Goal: Communication & Community: Participate in discussion

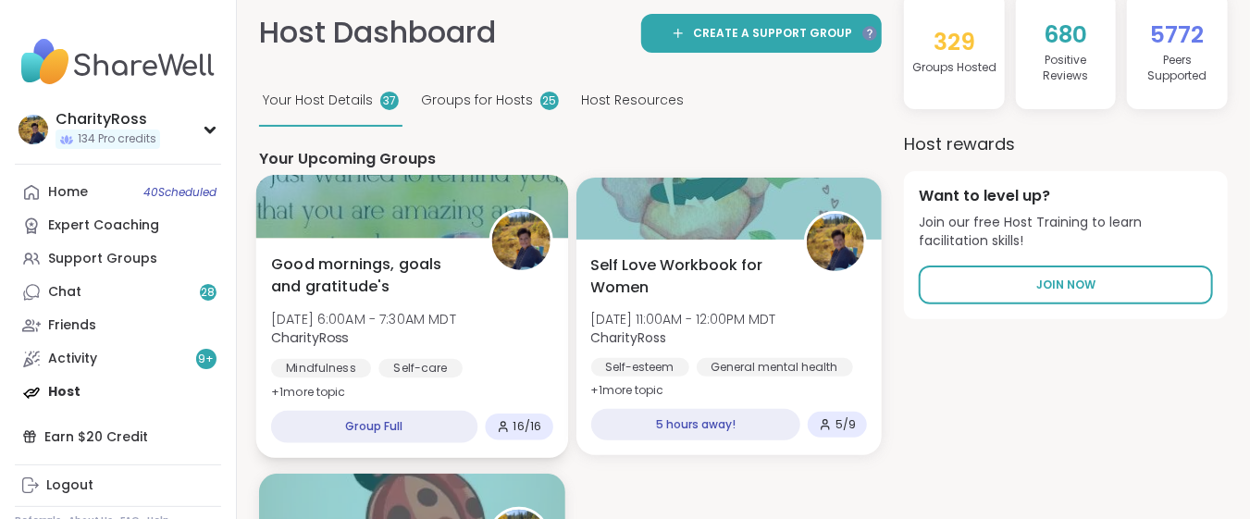
click at [336, 288] on span "Good mornings, goals and gratitude's" at bounding box center [369, 275] width 197 height 45
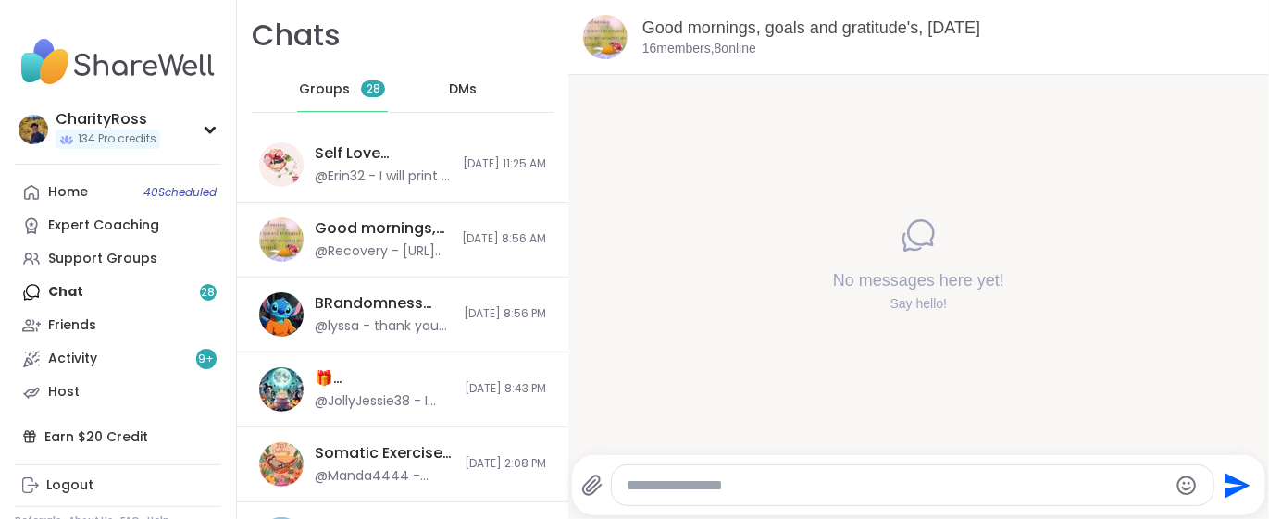
click at [617, 493] on div at bounding box center [912, 485] width 601 height 40
click at [646, 481] on textarea "Type your message" at bounding box center [896, 486] width 541 height 19
type textarea "*****"
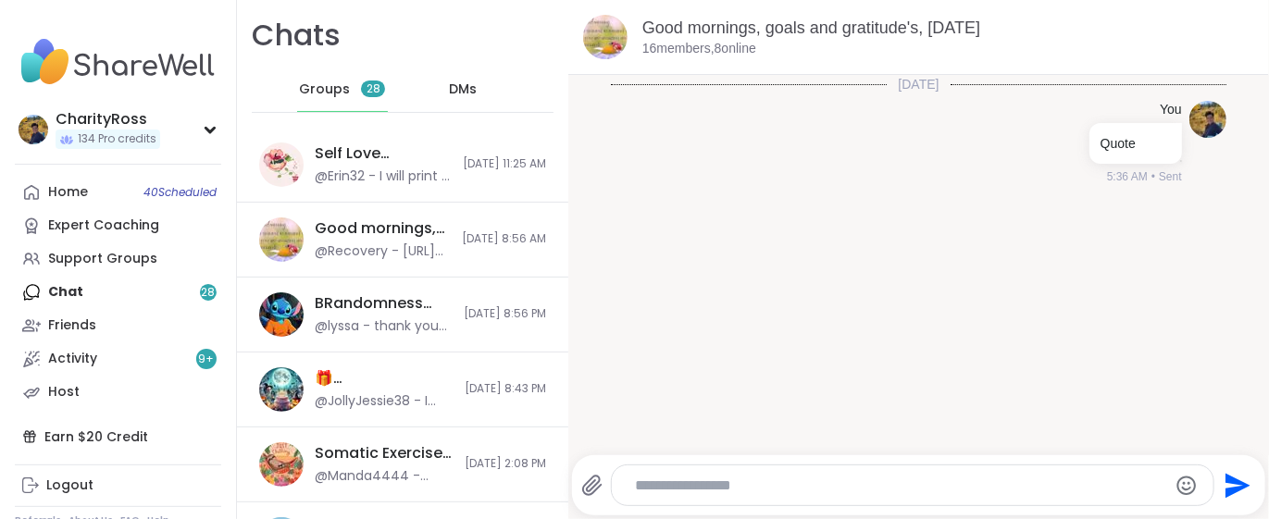
click at [635, 482] on textarea "Type your message" at bounding box center [897, 486] width 524 height 19
paste textarea "**********"
type textarea "**********"
click at [1220, 477] on icon "Send" at bounding box center [1235, 486] width 30 height 30
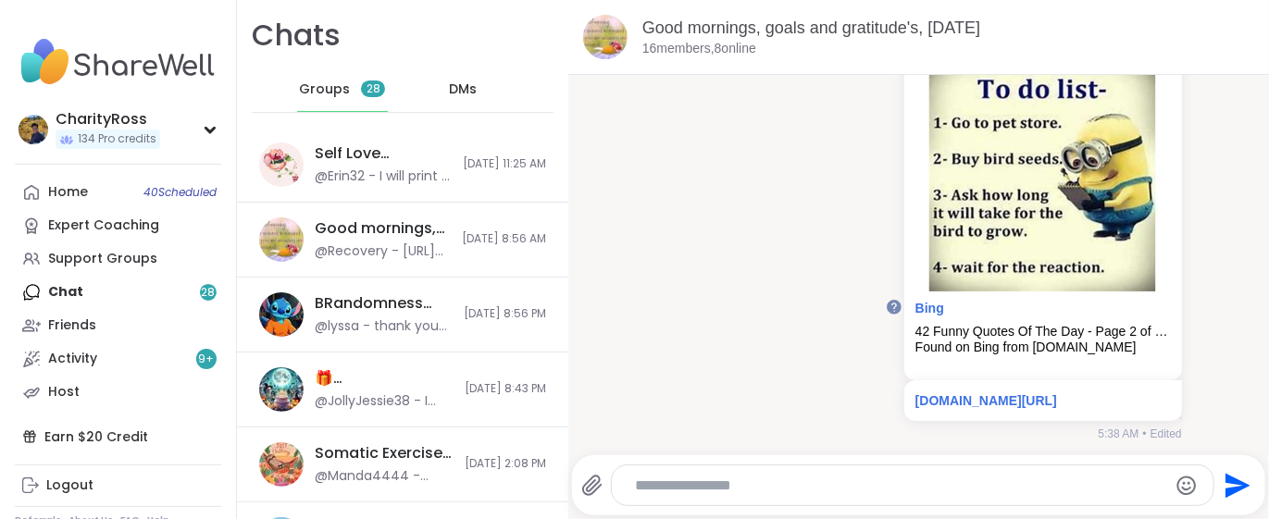
scroll to position [167, 0]
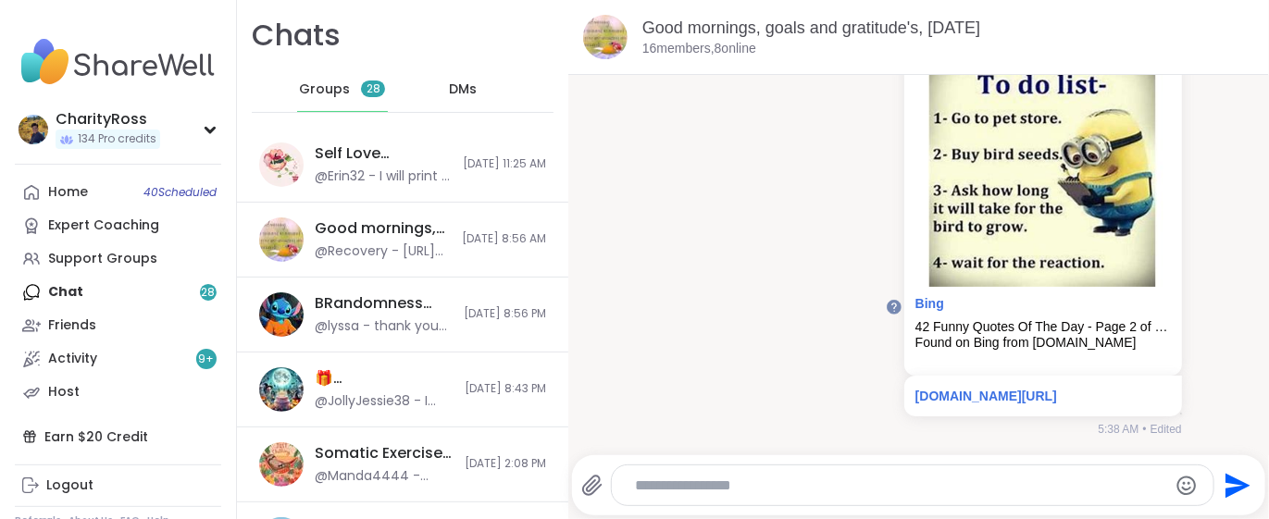
click at [638, 487] on textarea "Type your message" at bounding box center [897, 486] width 524 height 19
click at [760, 480] on textarea "**********" at bounding box center [897, 486] width 524 height 19
click at [875, 488] on textarea "**********" at bounding box center [897, 486] width 524 height 19
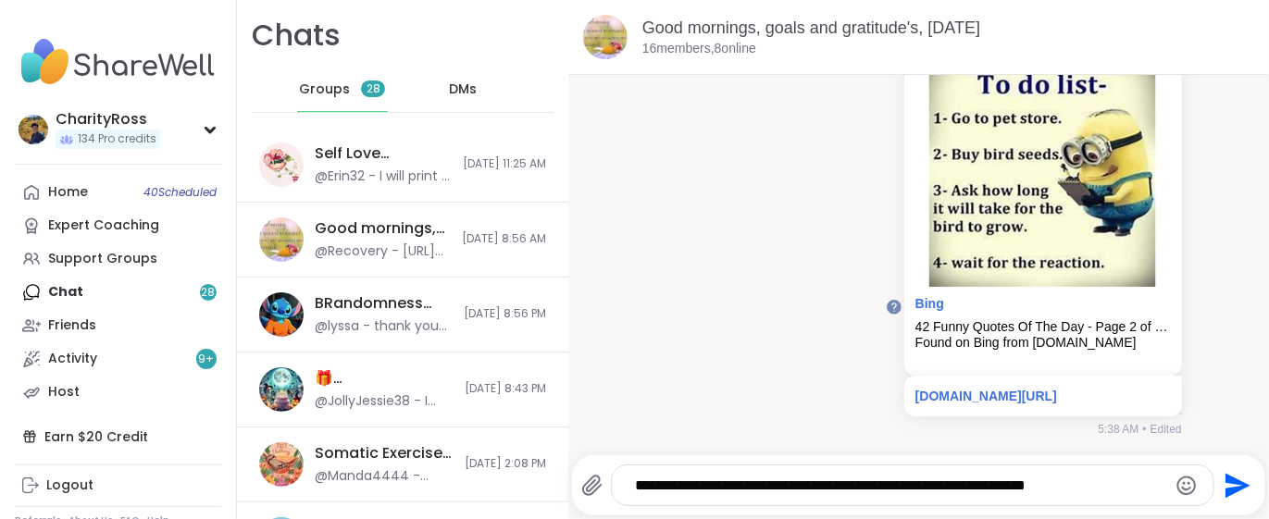
click at [1079, 484] on textarea "**********" at bounding box center [897, 486] width 524 height 19
type textarea "**********"
click at [1225, 489] on icon "Send" at bounding box center [1237, 485] width 25 height 25
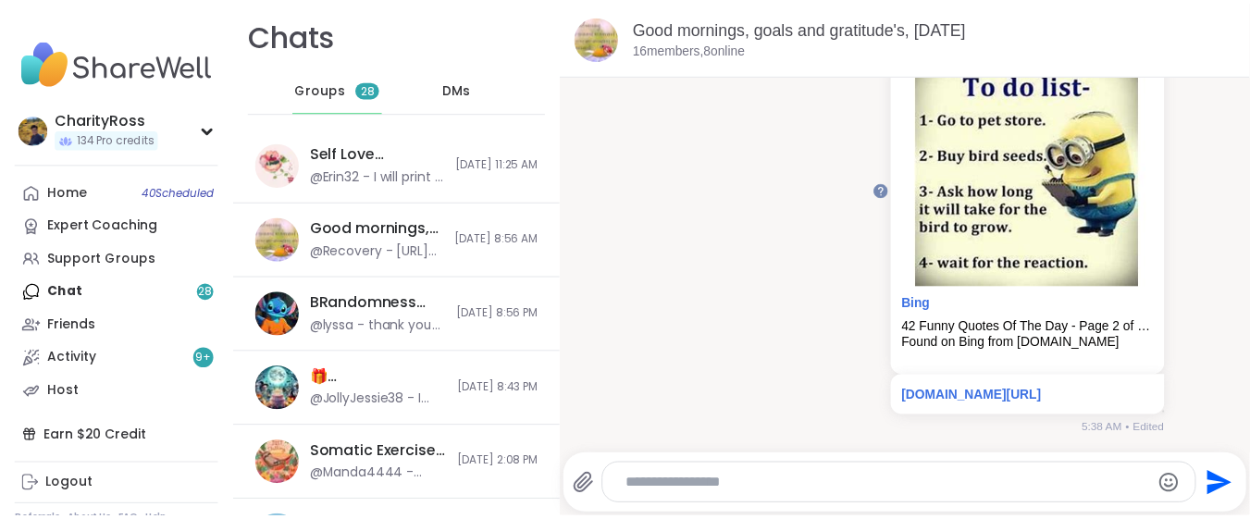
scroll to position [283, 0]
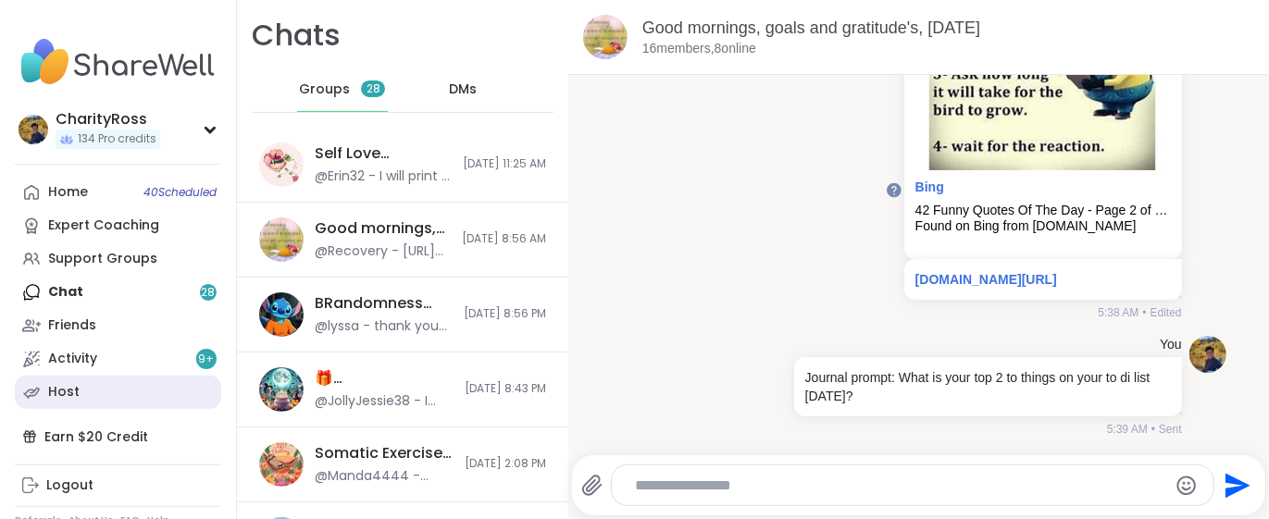
click at [125, 386] on link "Host" at bounding box center [118, 392] width 206 height 33
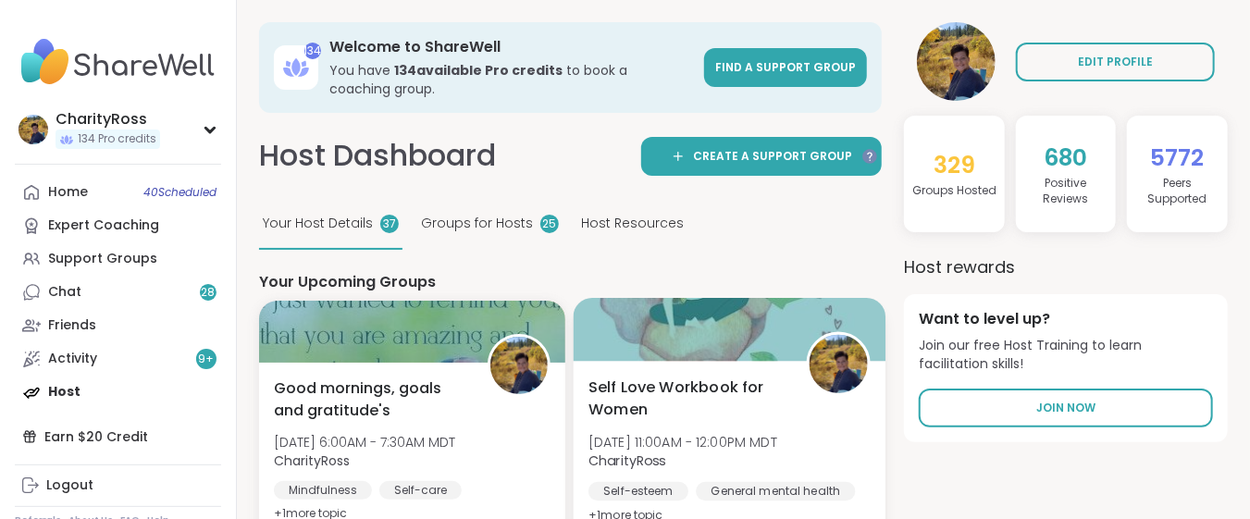
scroll to position [123, 0]
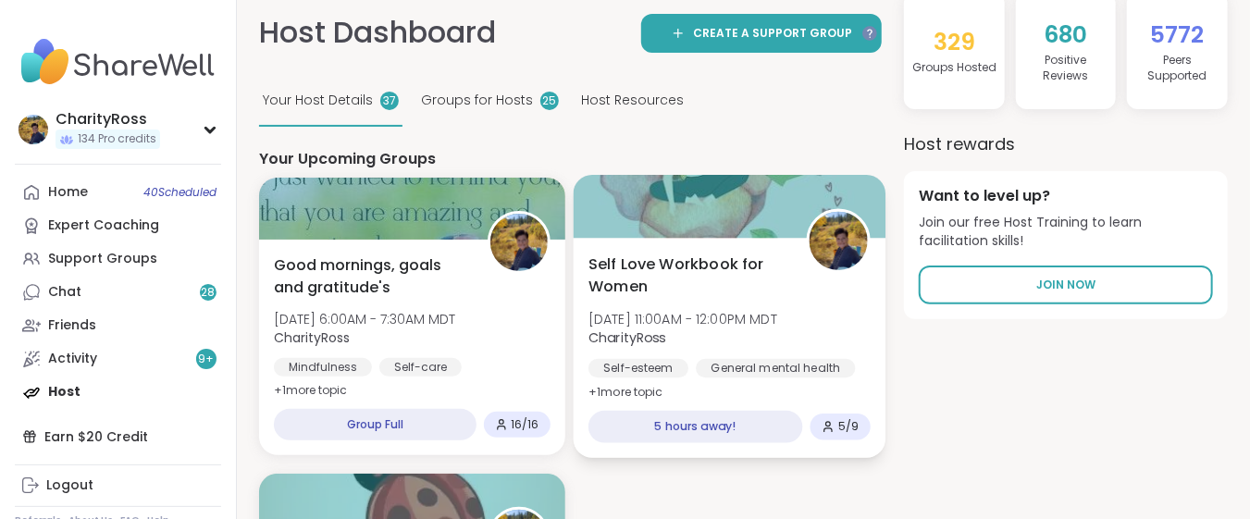
click at [681, 392] on div "Self Love Workbook for Women Wed, Oct 15 | 11:00AM - 12:00PM MDT CharityRoss Se…" at bounding box center [729, 348] width 312 height 220
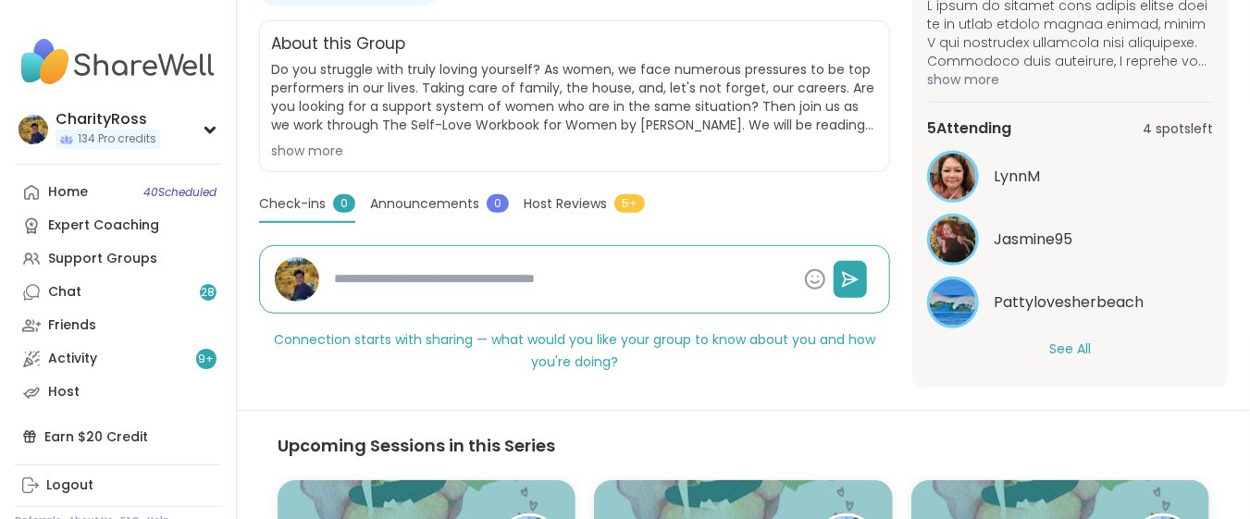
click at [1064, 346] on button "See All" at bounding box center [1070, 349] width 42 height 19
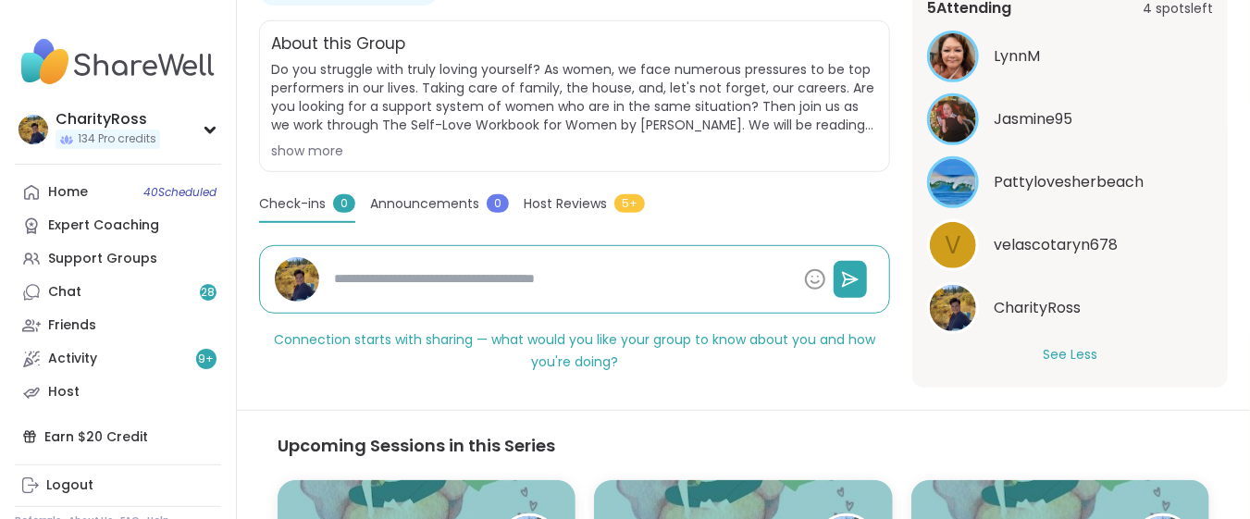
scroll to position [397, 0]
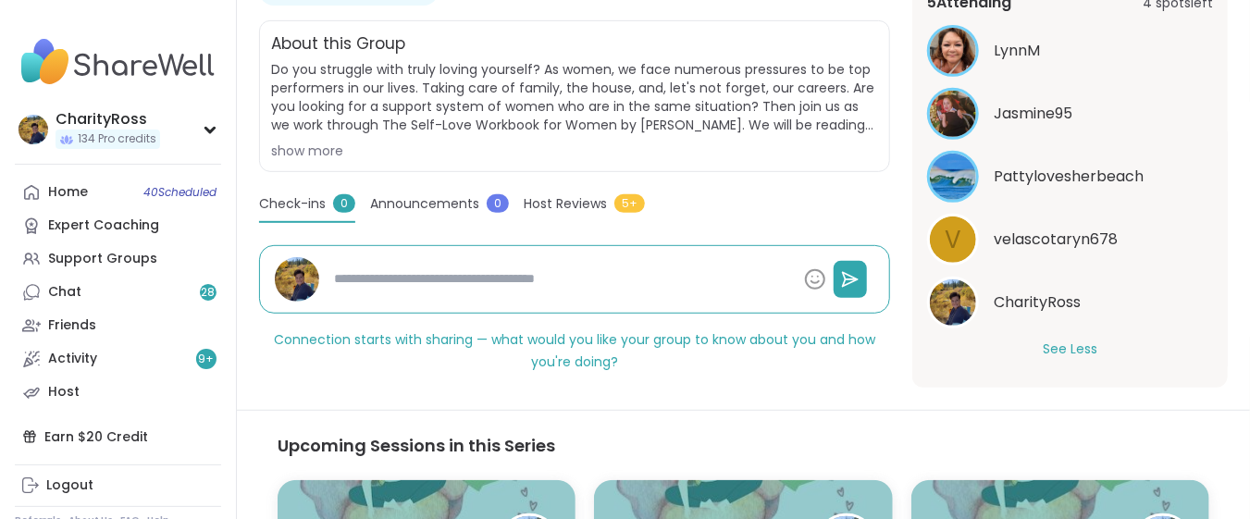
click at [1064, 346] on button "See Less" at bounding box center [1070, 349] width 55 height 19
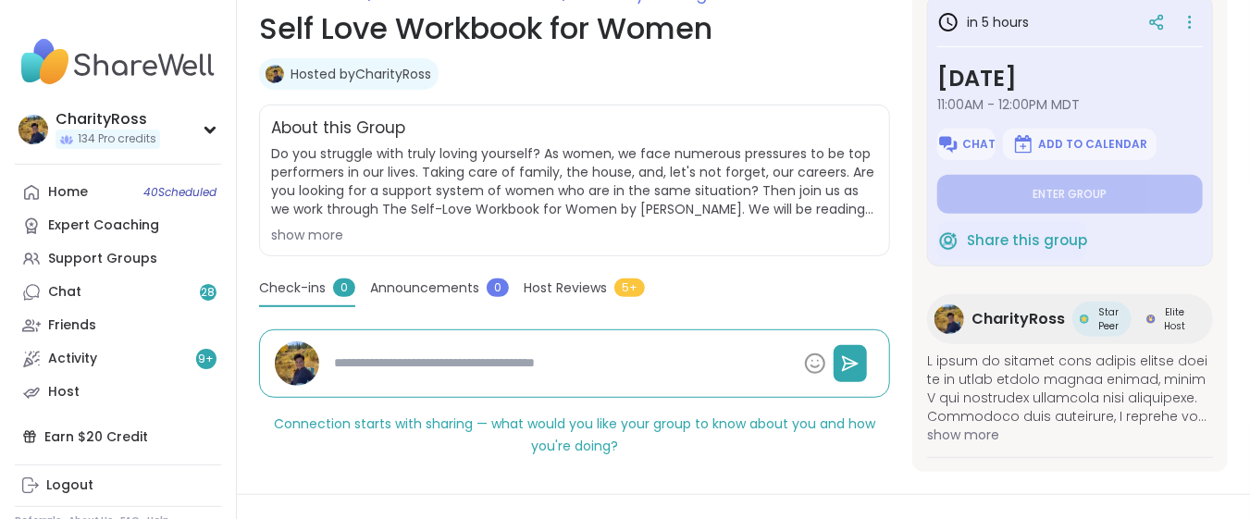
scroll to position [246, 0]
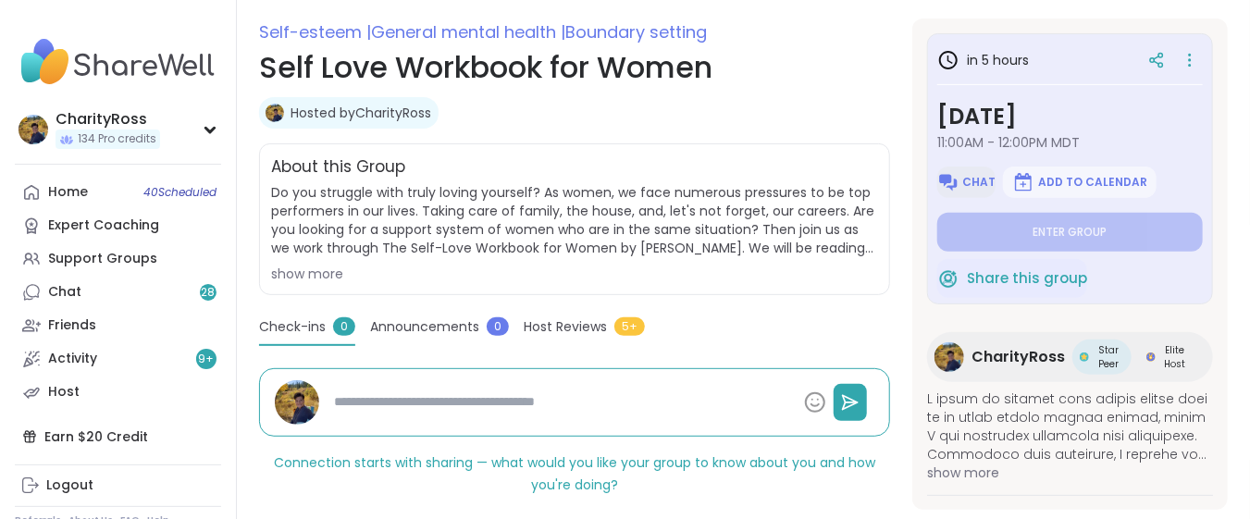
click at [965, 175] on span "Chat" at bounding box center [979, 182] width 33 height 15
type textarea "*"
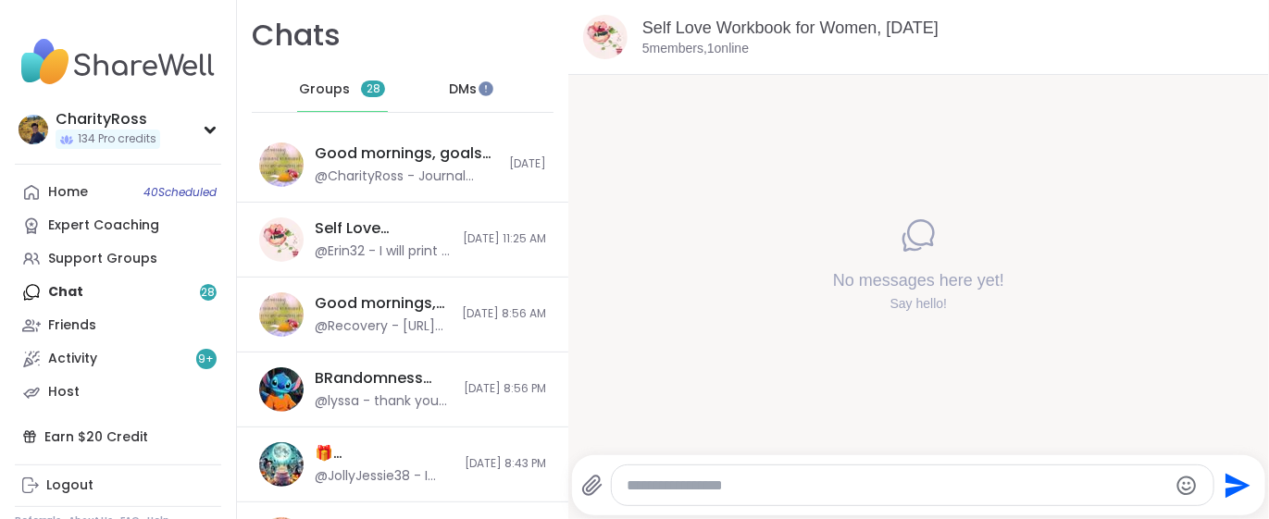
click at [592, 491] on icon at bounding box center [592, 485] width 18 height 19
click at [0, 0] on input "file" at bounding box center [0, 0] width 0 height 0
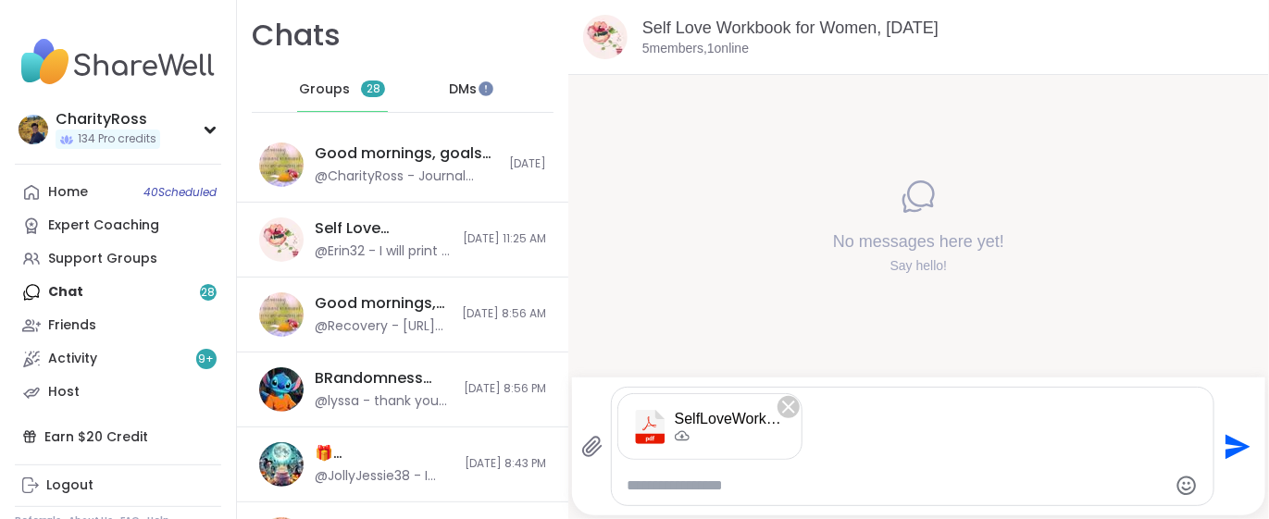
click at [1220, 446] on icon "Send" at bounding box center [1235, 447] width 30 height 30
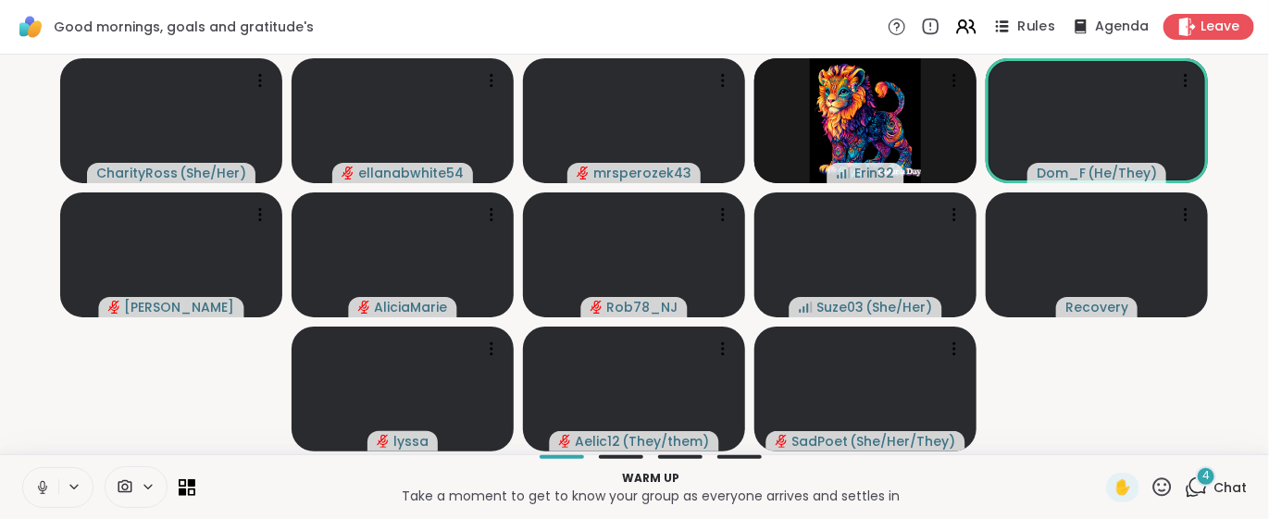
click at [990, 20] on icon at bounding box center [1001, 26] width 23 height 23
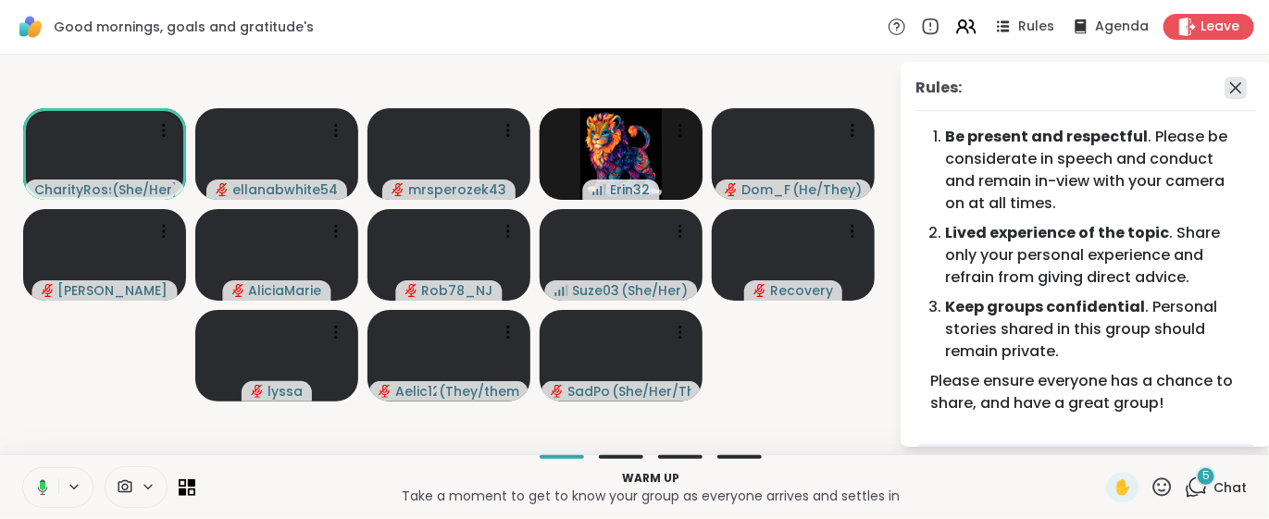
click at [1224, 84] on icon at bounding box center [1235, 88] width 22 height 22
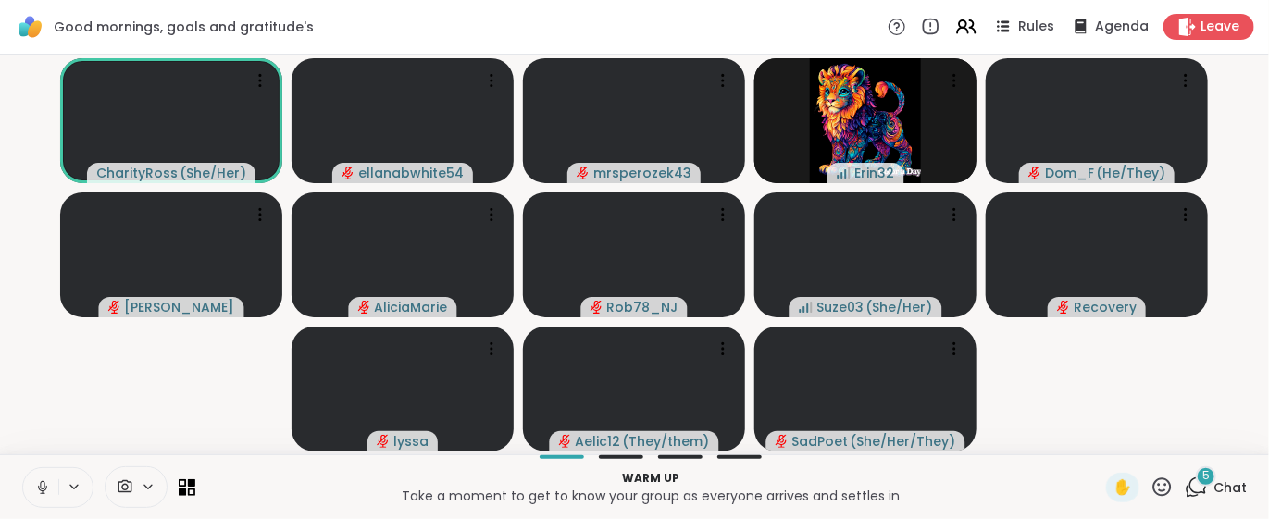
click at [1195, 485] on div "5" at bounding box center [1205, 476] width 20 height 20
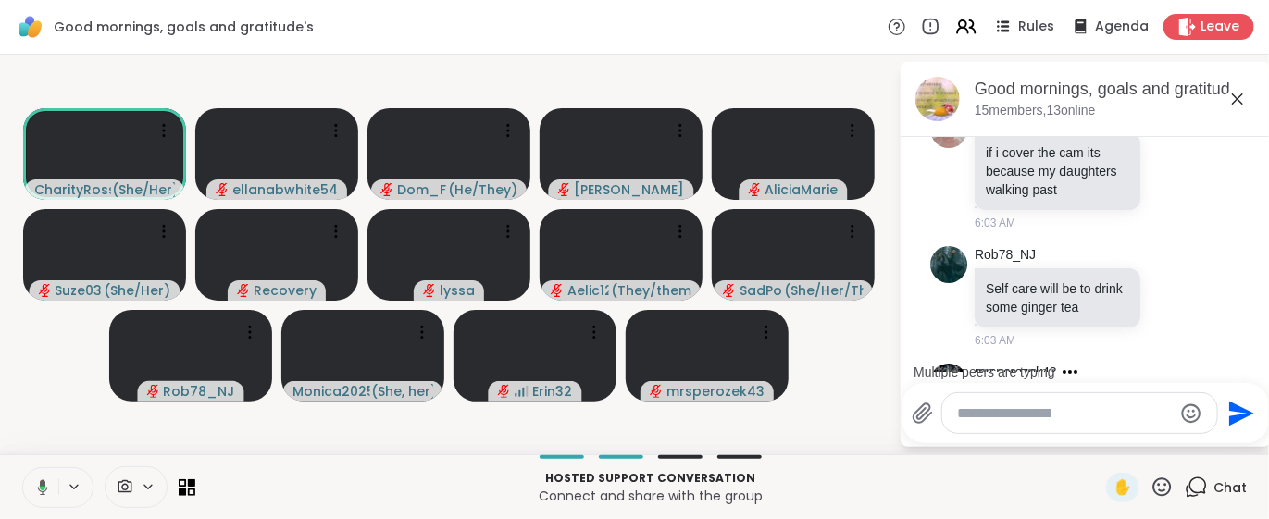
scroll to position [1408, 0]
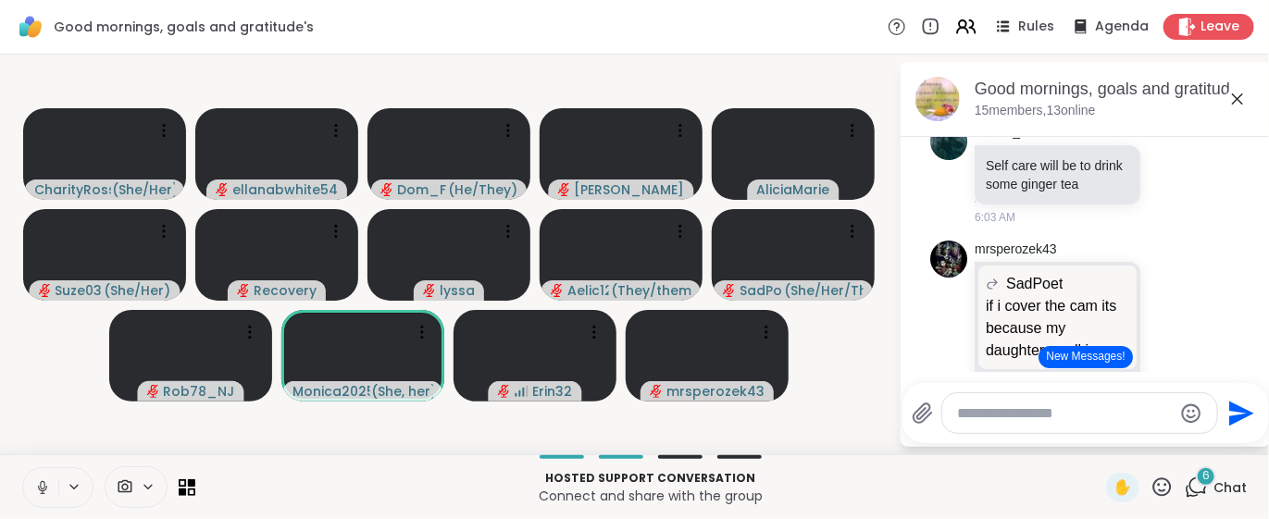
click at [41, 489] on icon at bounding box center [42, 487] width 17 height 17
click at [1069, 353] on button "New Messages!" at bounding box center [1084, 357] width 93 height 22
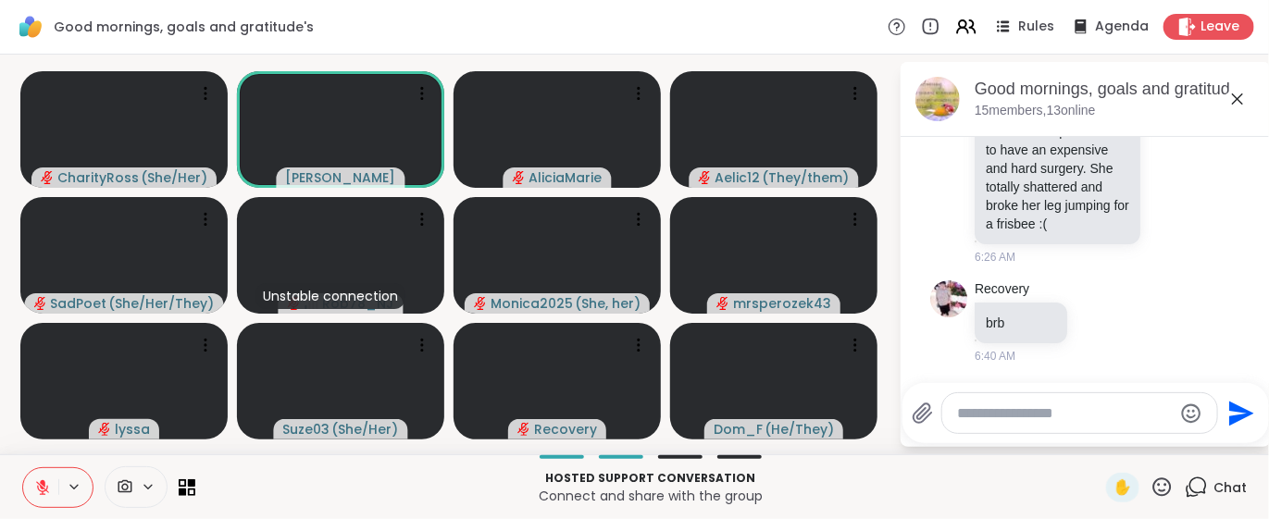
scroll to position [4744, 0]
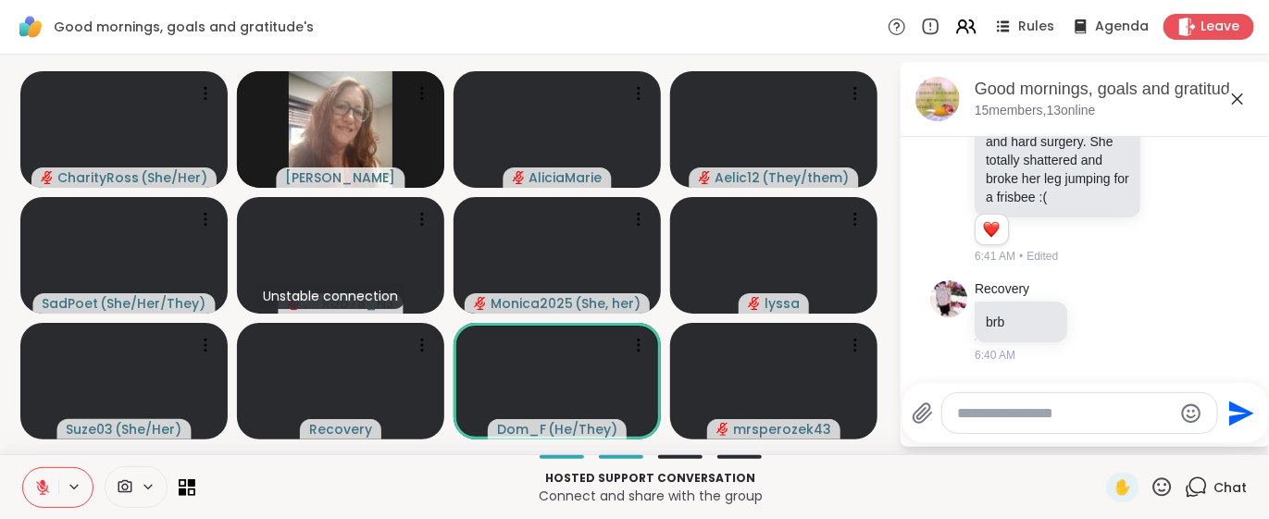
click at [39, 497] on button at bounding box center [40, 487] width 35 height 39
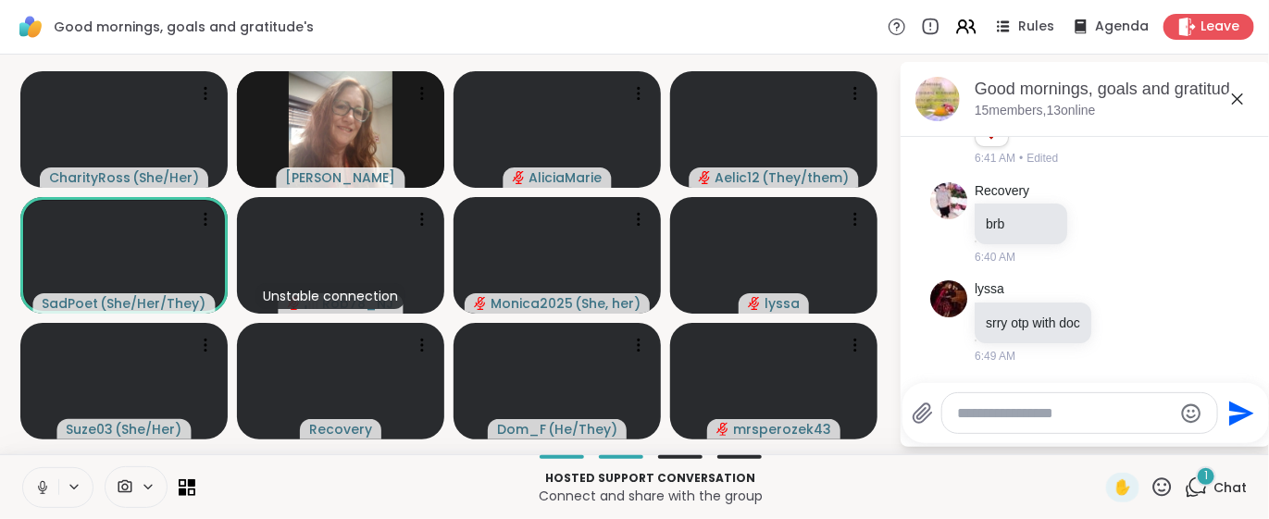
scroll to position [4870, 0]
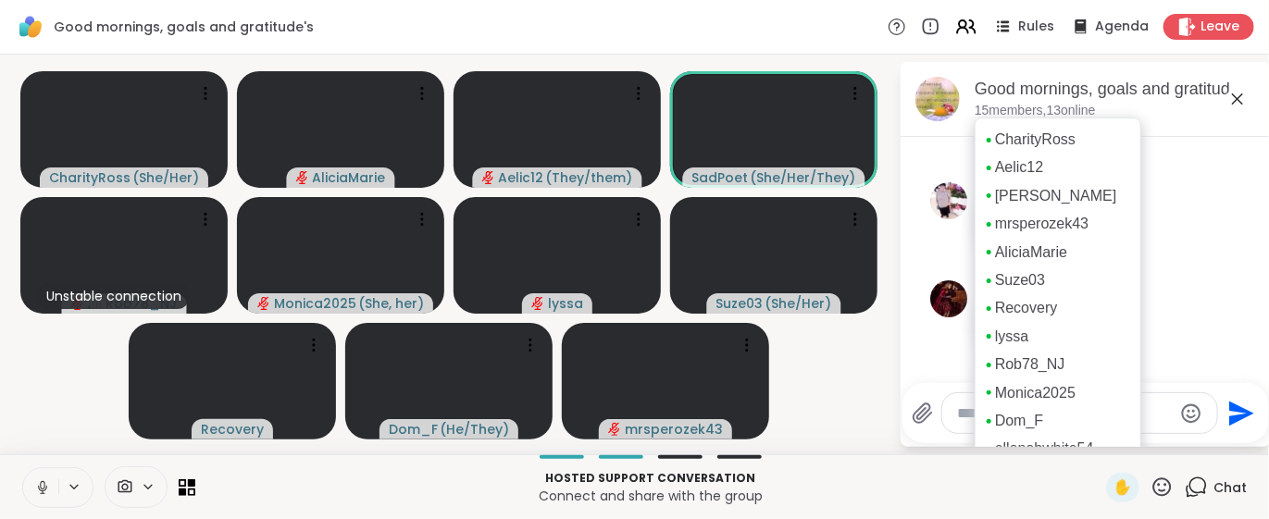
click at [1007, 115] on p "15 members, 13 online" at bounding box center [1034, 111] width 121 height 19
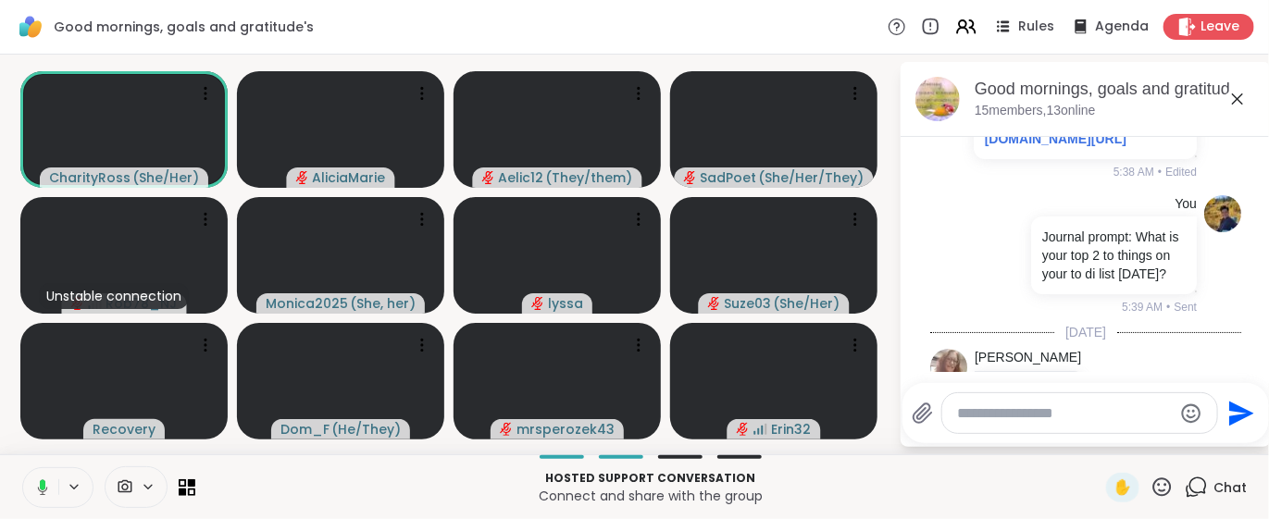
scroll to position [493, 0]
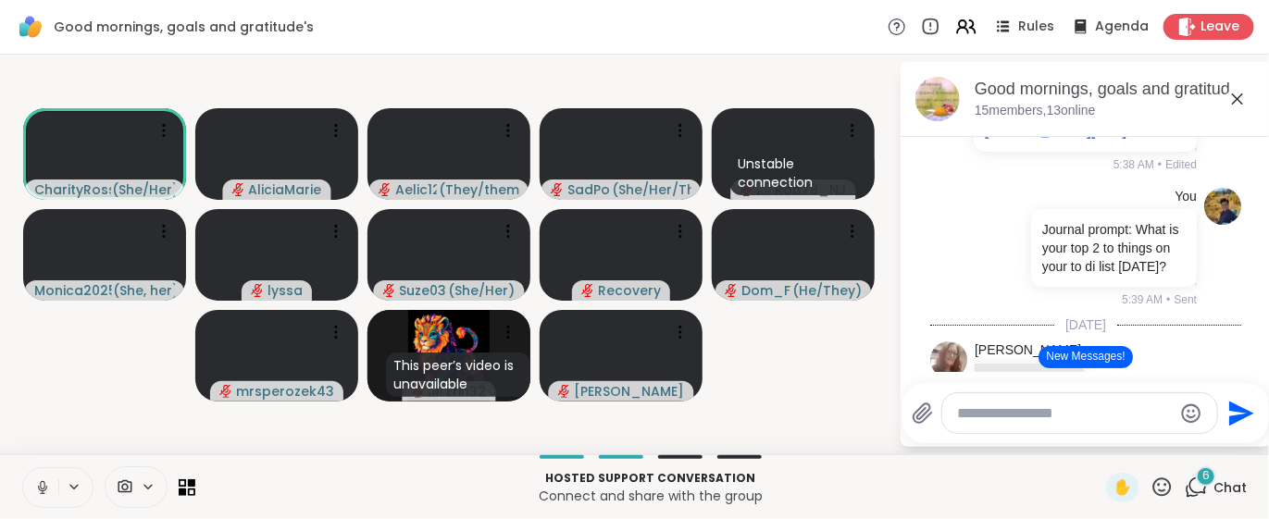
click at [1065, 356] on button "New Messages!" at bounding box center [1084, 357] width 93 height 22
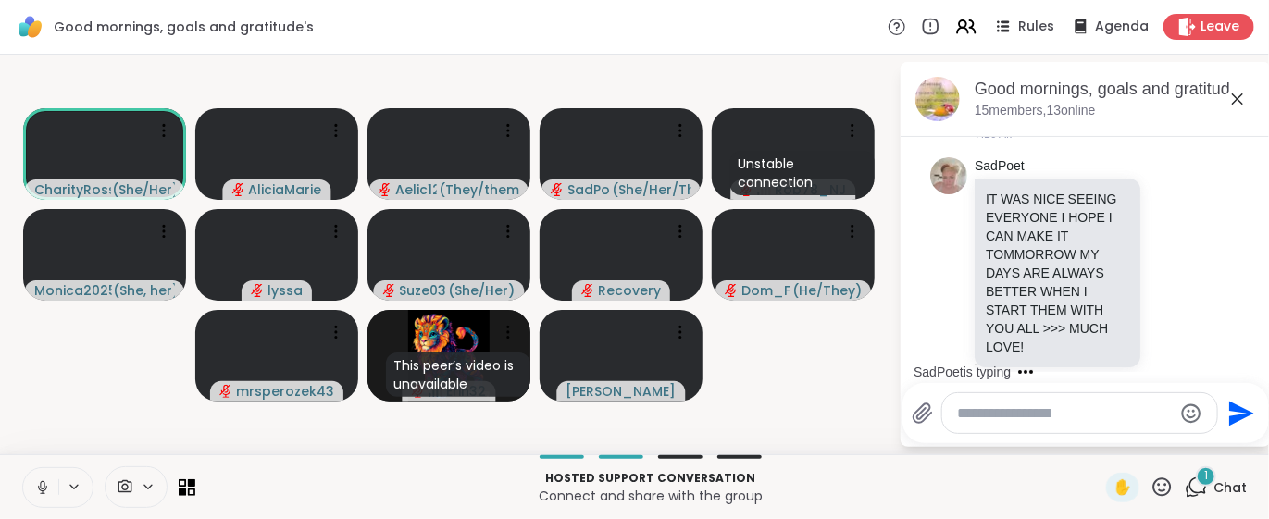
scroll to position [7628, 0]
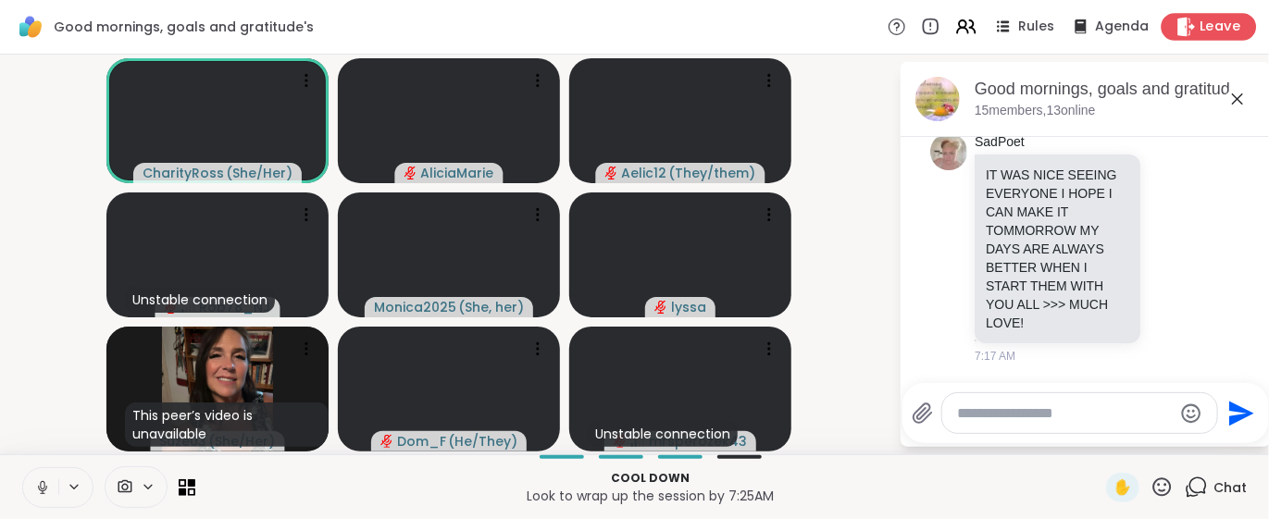
click at [1200, 31] on span "Leave" at bounding box center [1220, 27] width 41 height 19
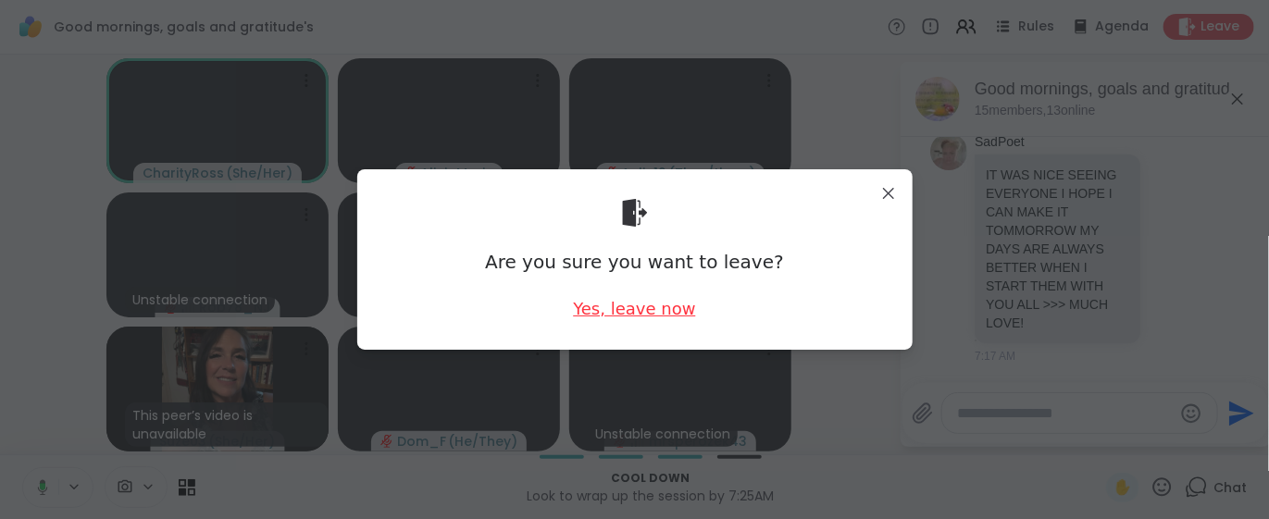
click at [645, 314] on div "Yes, leave now" at bounding box center [634, 308] width 122 height 23
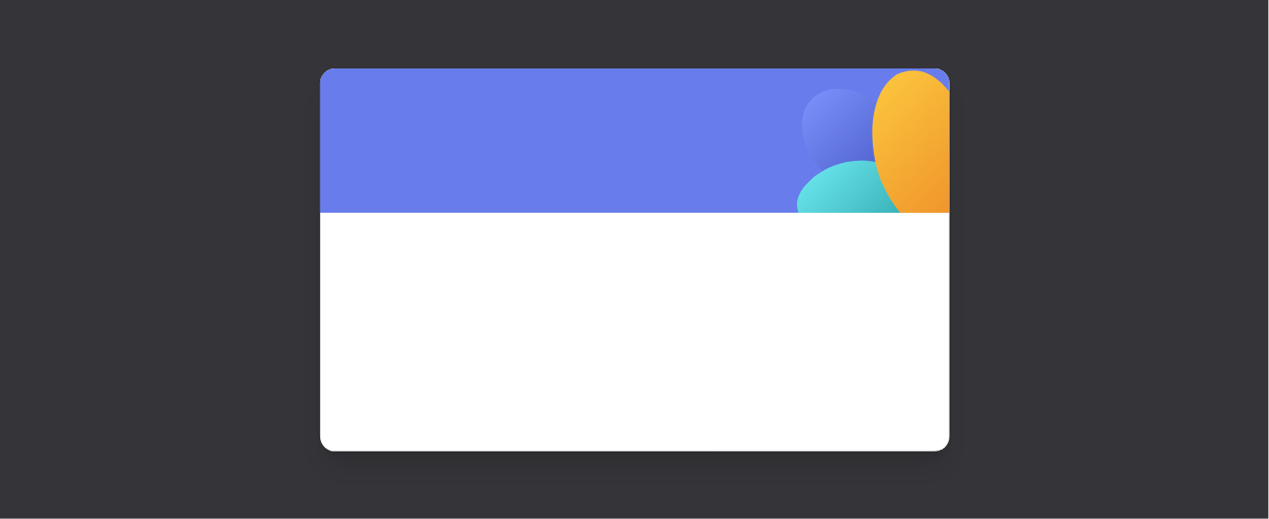
click at [645, 314] on span at bounding box center [635, 307] width 540 height 100
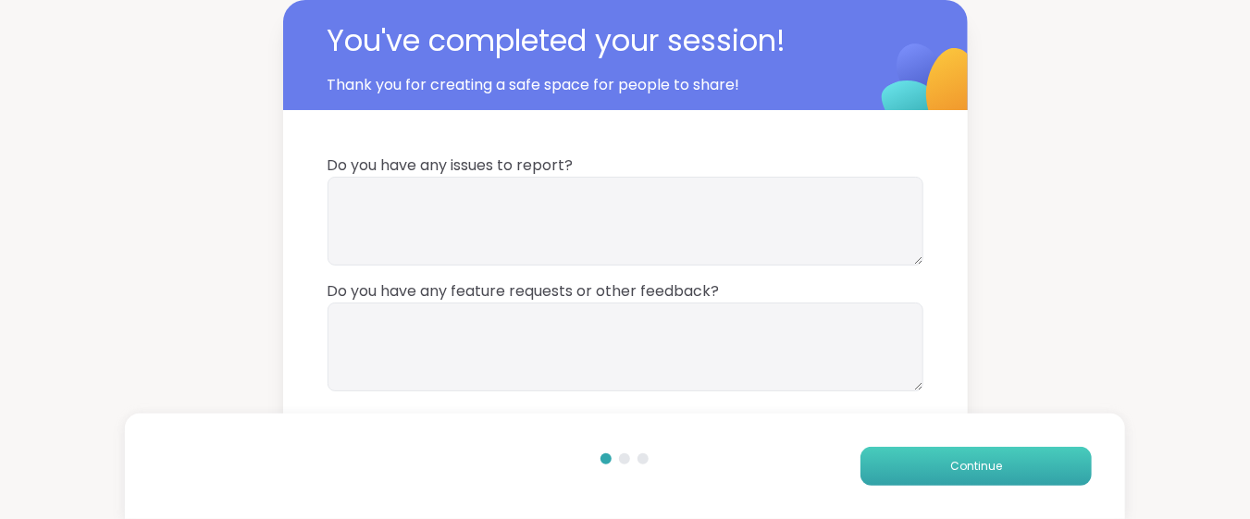
click at [895, 463] on button "Continue" at bounding box center [976, 466] width 231 height 39
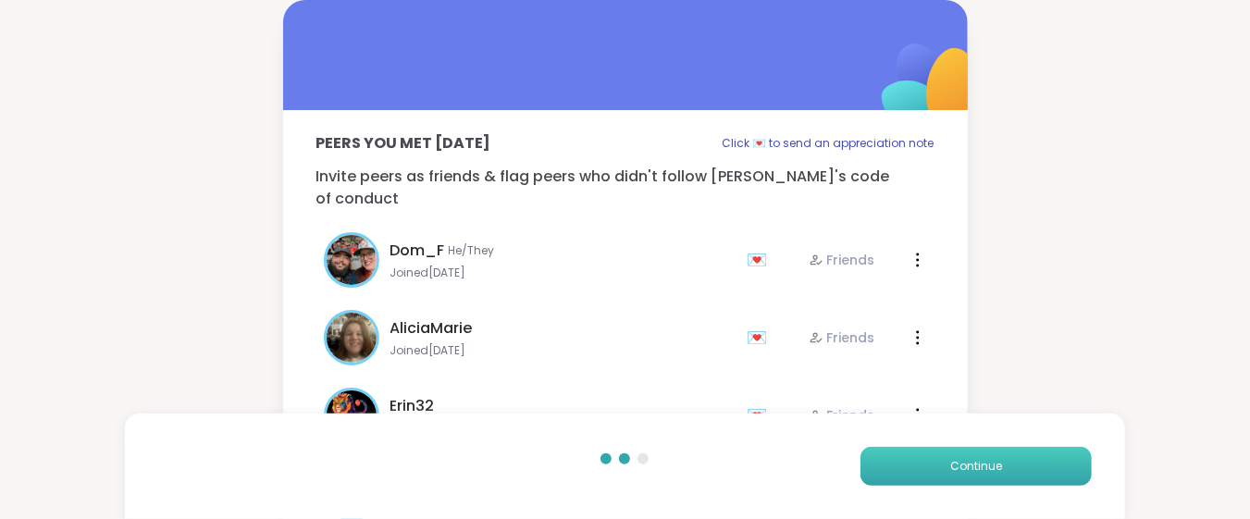
click at [895, 463] on button "Continue" at bounding box center [976, 466] width 231 height 39
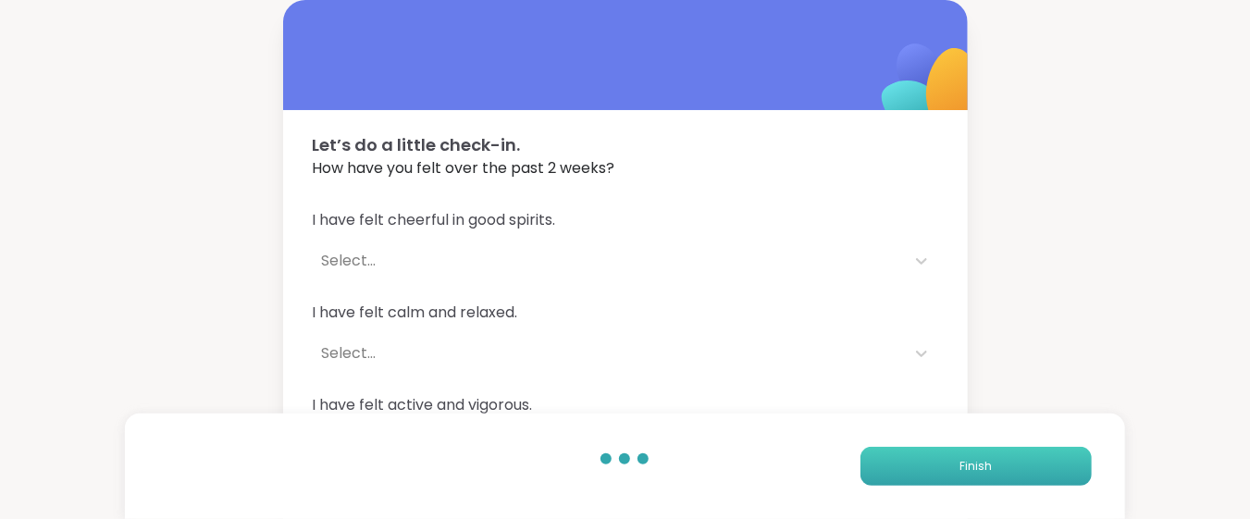
click at [895, 463] on button "Finish" at bounding box center [976, 466] width 231 height 39
